Goal: Complete application form

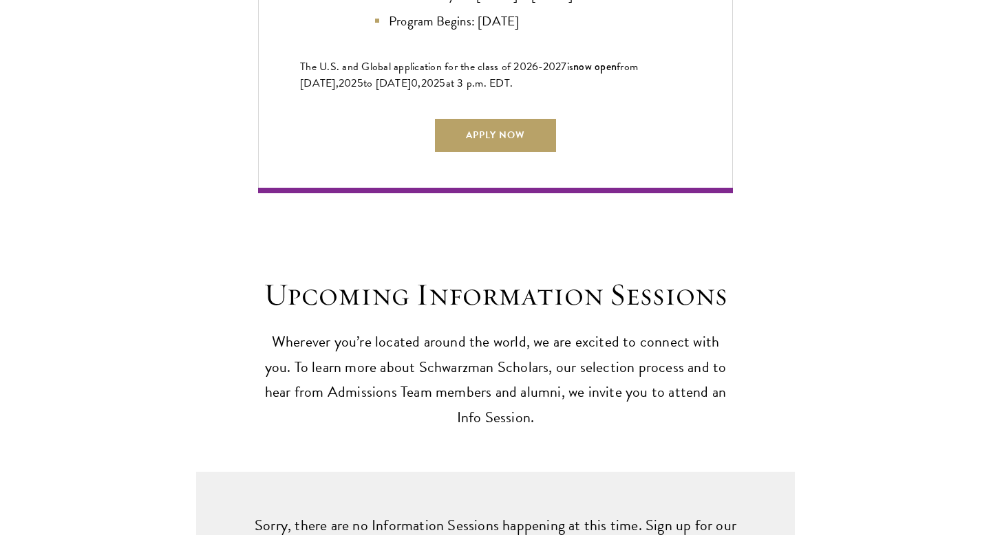
scroll to position [3433, 0]
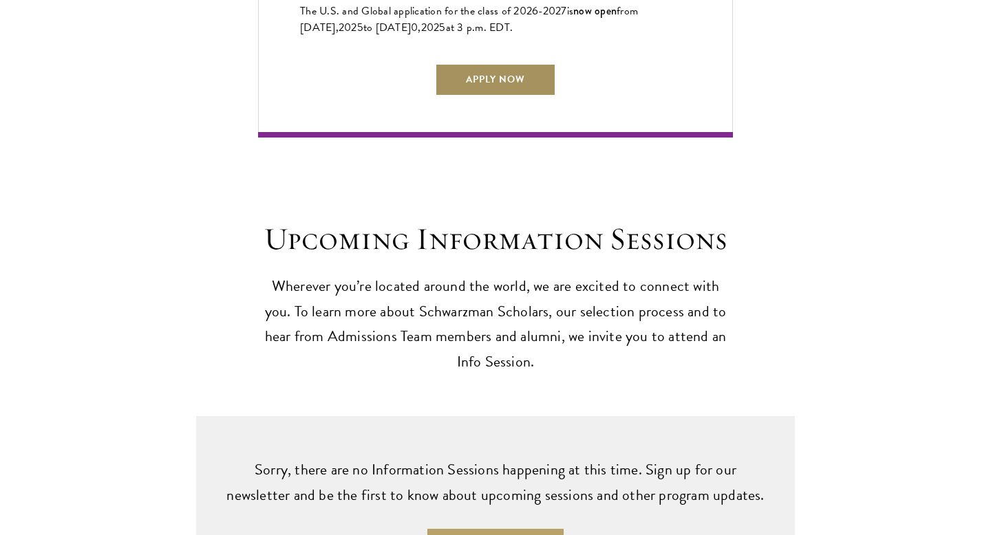
click at [501, 96] on link "Apply Now" at bounding box center [495, 79] width 121 height 33
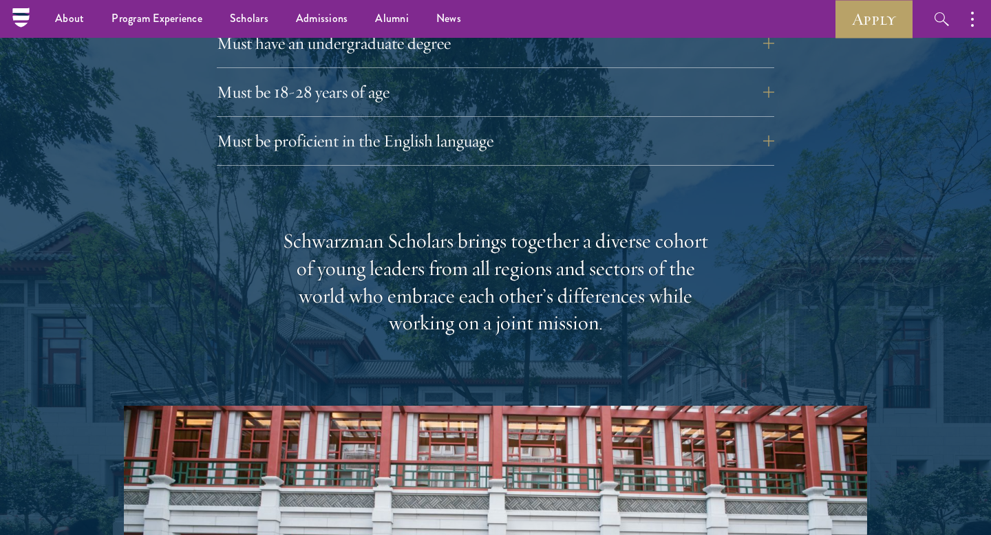
scroll to position [1815, 0]
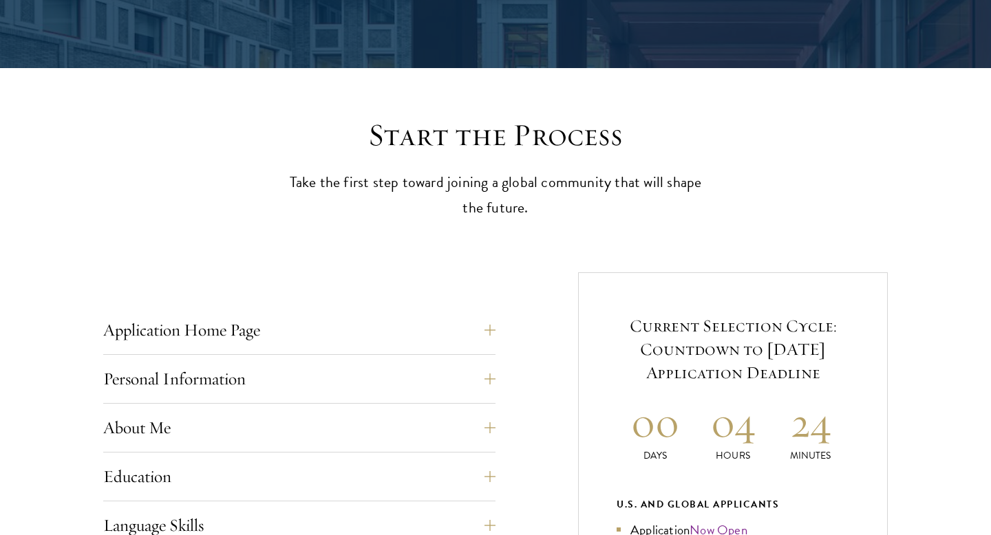
scroll to position [464, 0]
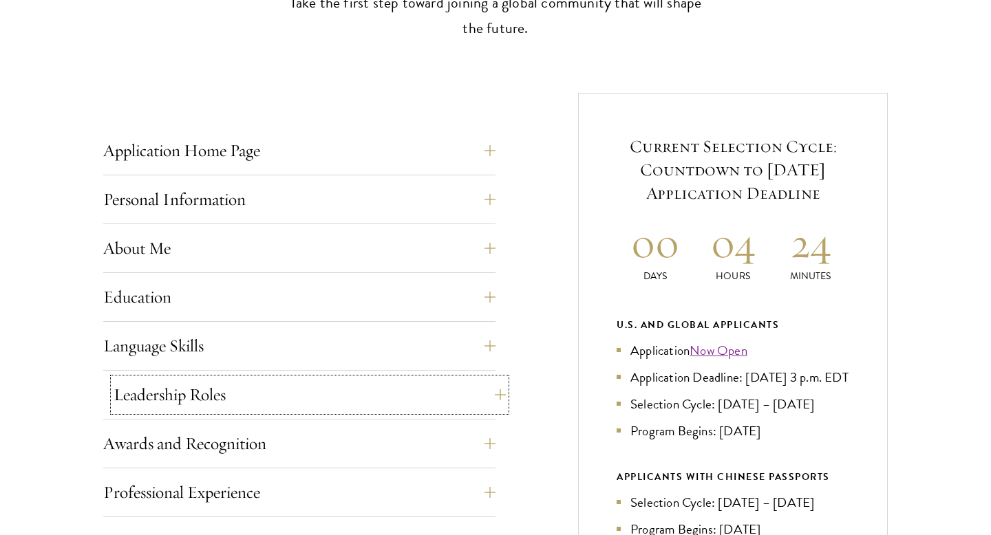
click at [163, 390] on button "Leadership Roles" at bounding box center [310, 394] width 392 height 33
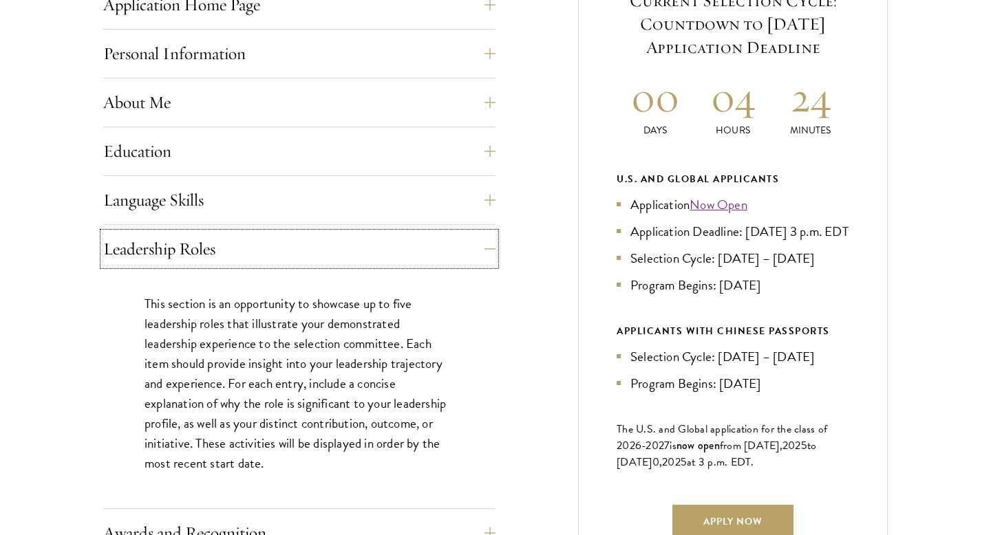
scroll to position [635, 0]
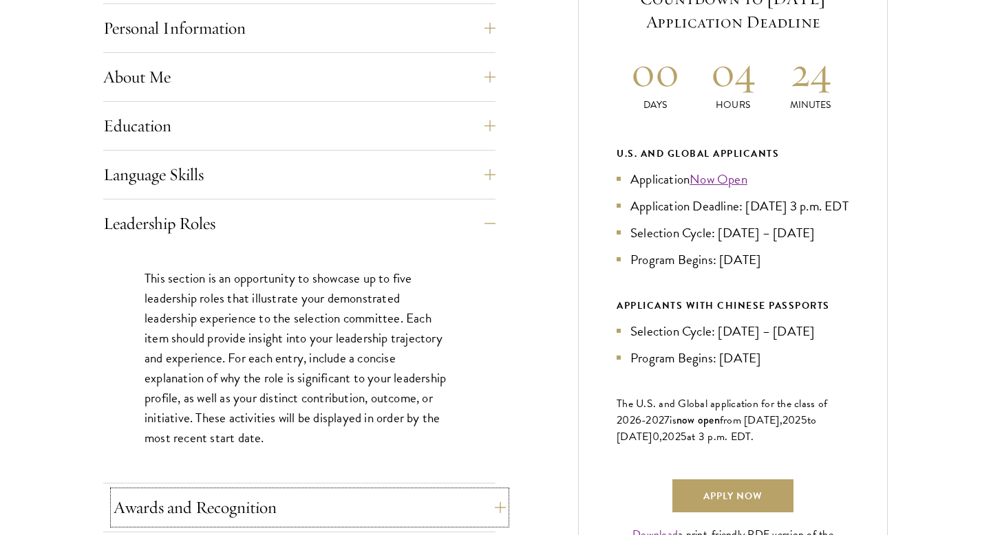
click at [119, 497] on button "Awards and Recognition" at bounding box center [310, 507] width 392 height 33
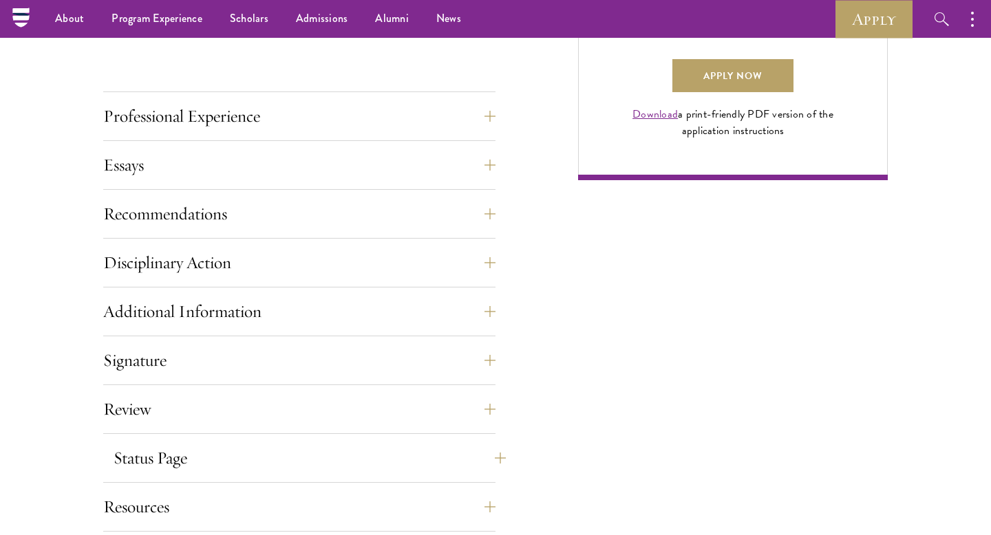
scroll to position [1002, 0]
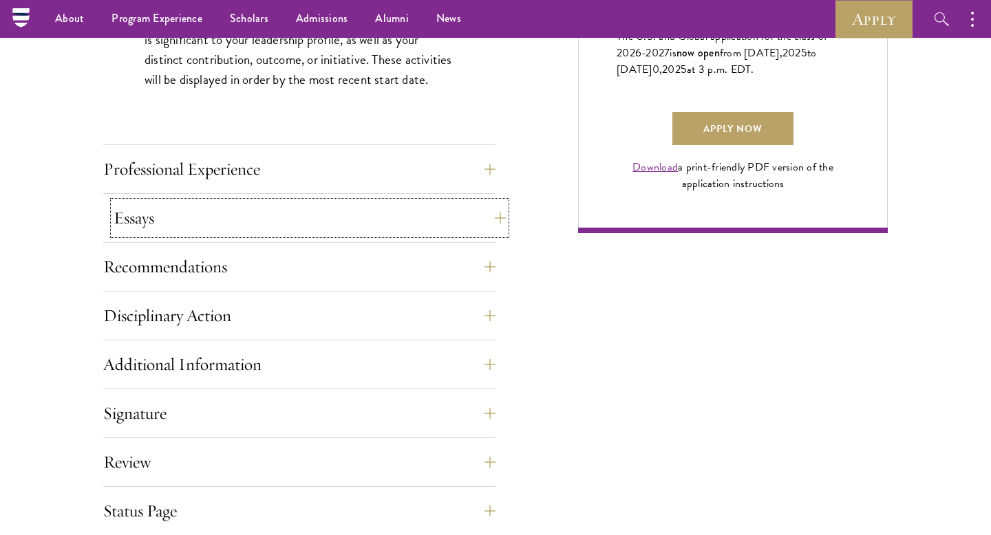
click at [179, 228] on button "Essays" at bounding box center [310, 218] width 392 height 33
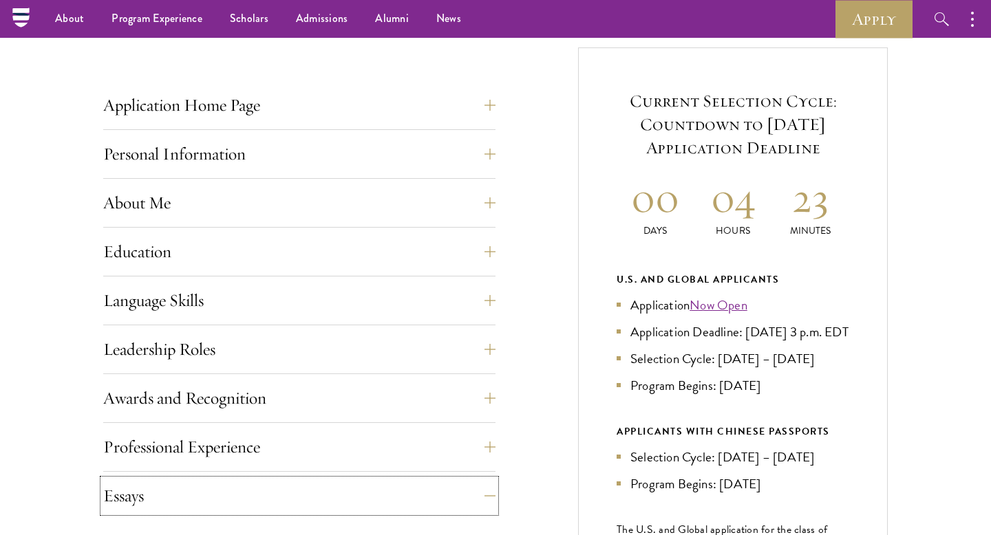
scroll to position [0, 0]
